Goal: Find specific page/section: Find specific page/section

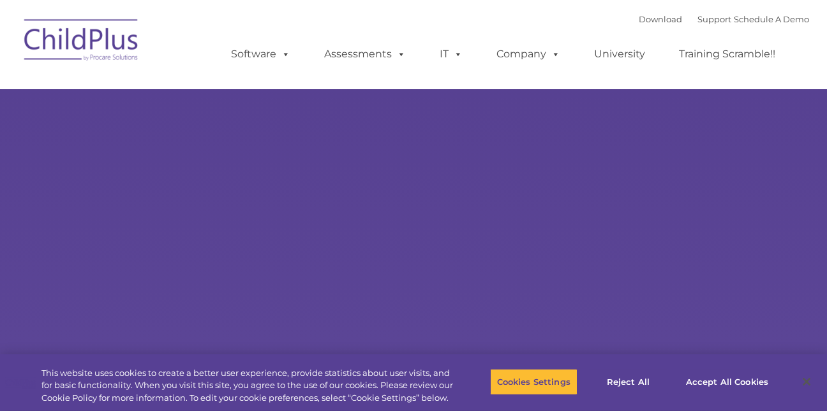
type input ""
select select "MEDIUM"
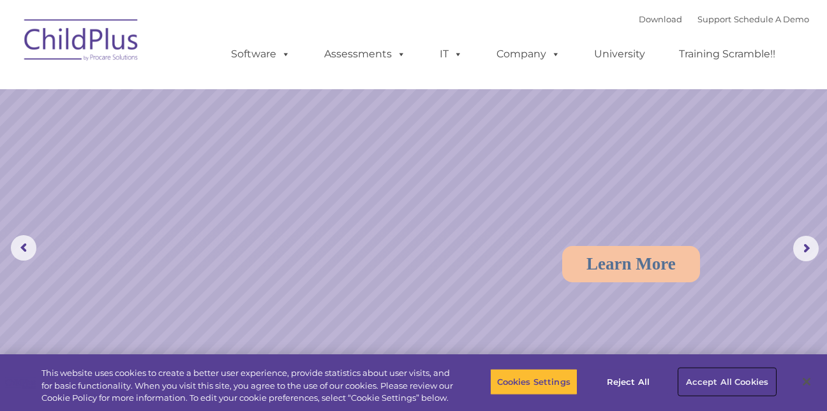
click at [717, 381] on button "Accept All Cookies" at bounding box center [727, 382] width 96 height 27
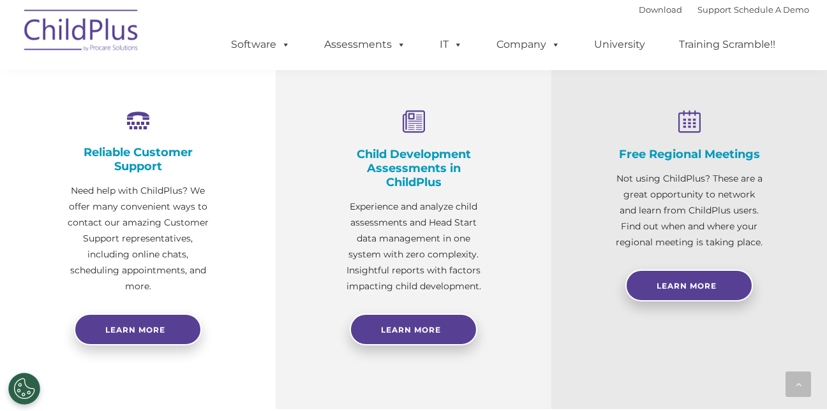
scroll to position [485, 0]
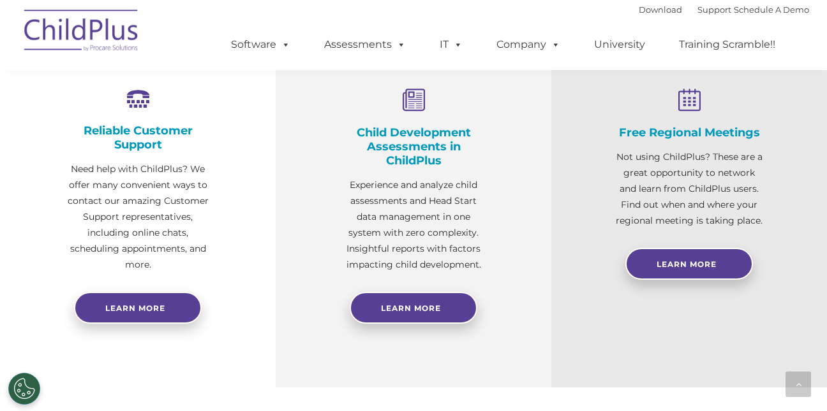
click at [818, 237] on div "Free Regional Meetings Not using ChildPlus? These are a great opportunity to ne…" at bounding box center [689, 200] width 276 height 376
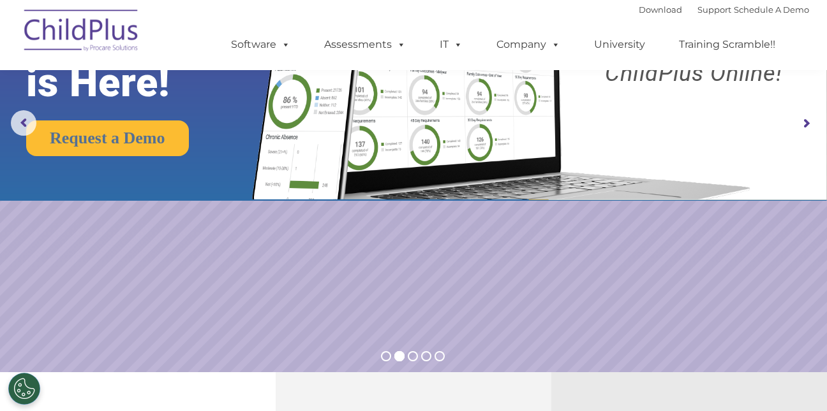
scroll to position [0, 0]
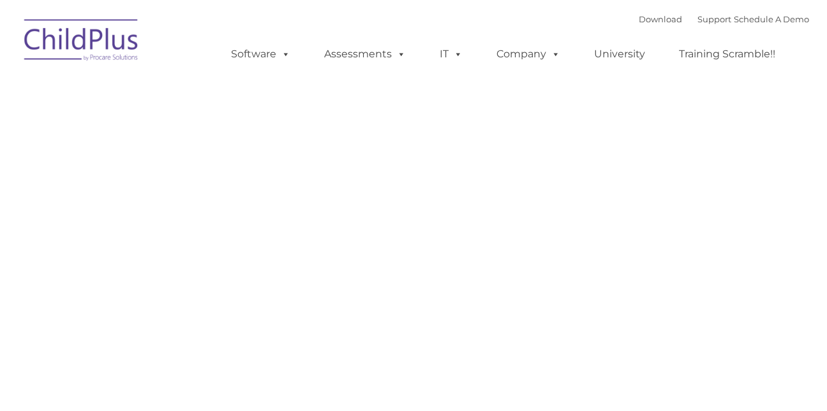
type input ""
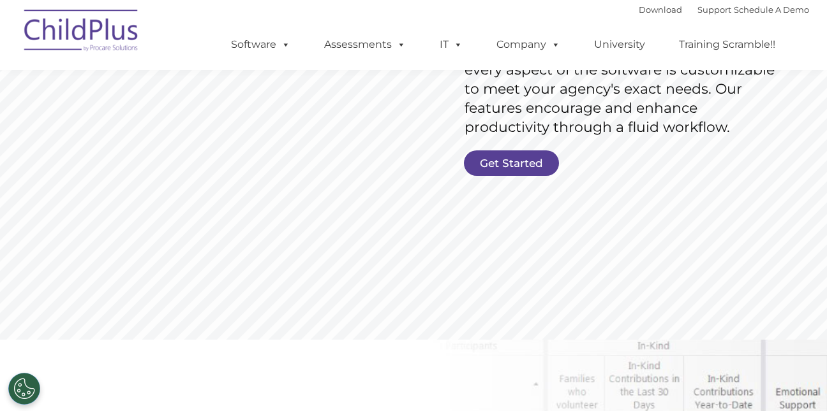
scroll to position [284, 0]
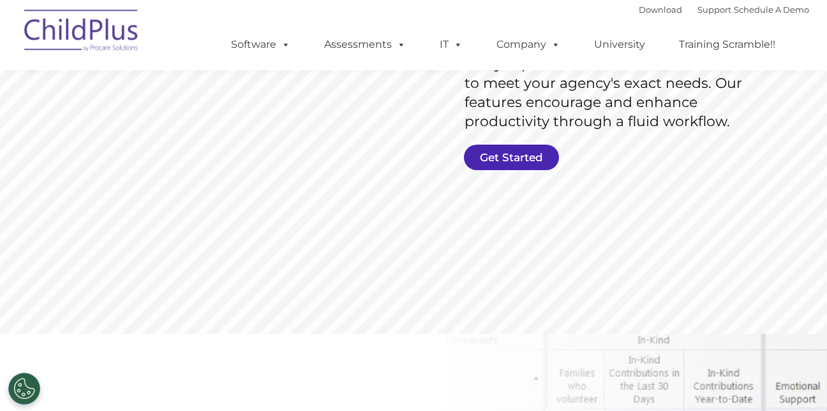
click at [529, 162] on link "Get Started" at bounding box center [511, 158] width 95 height 26
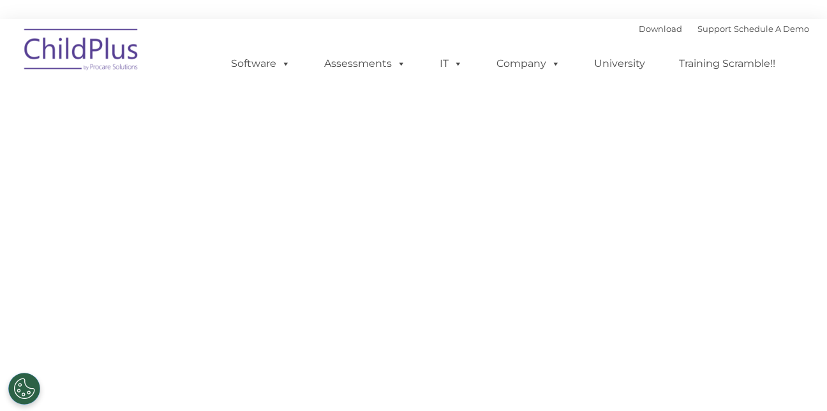
select select "MEDIUM"
